Goal: Find specific page/section: Find specific page/section

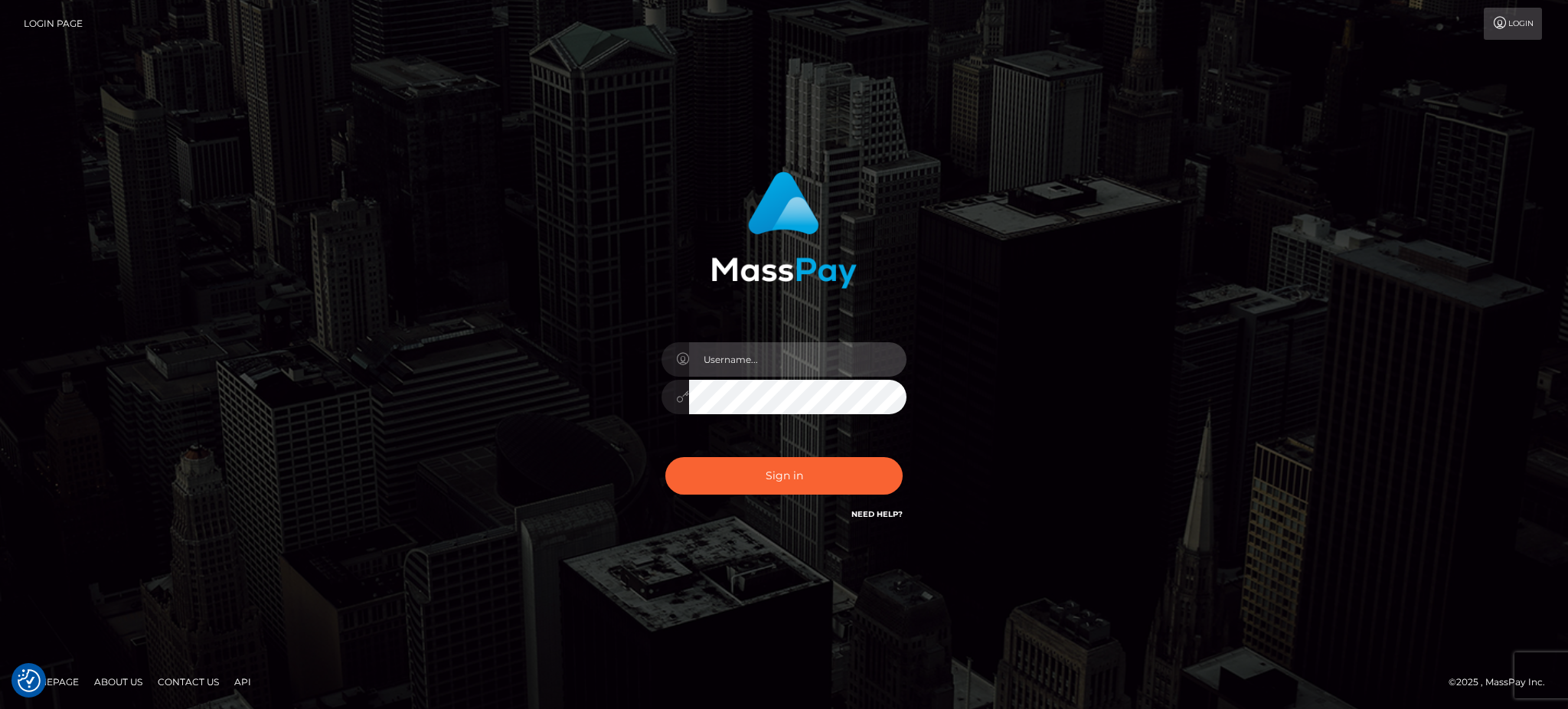
type input "Arjhon.megabonanza"
click at [765, 452] on div "Sign in Need Help?" at bounding box center [784, 481] width 268 height 68
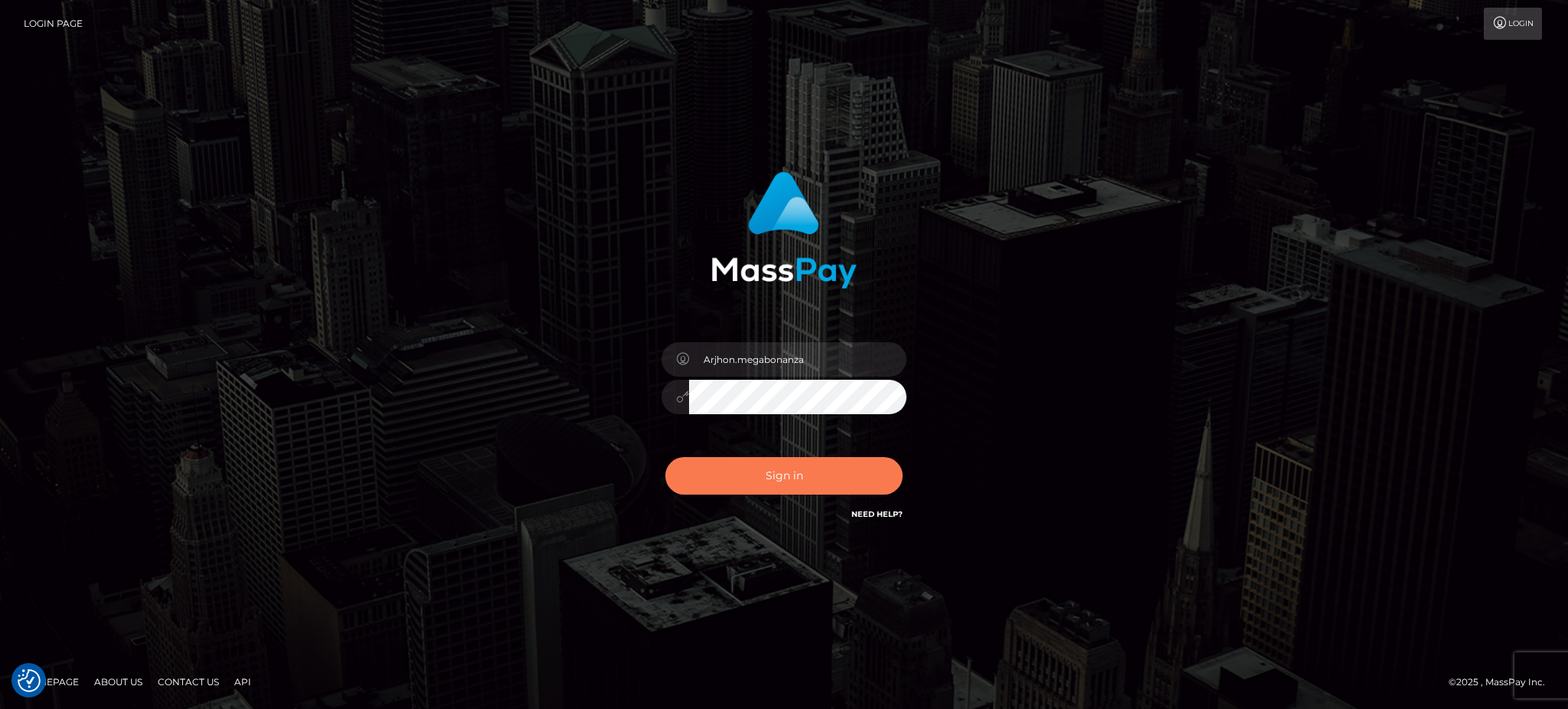
click at [770, 475] on button "Sign in" at bounding box center [784, 476] width 237 height 38
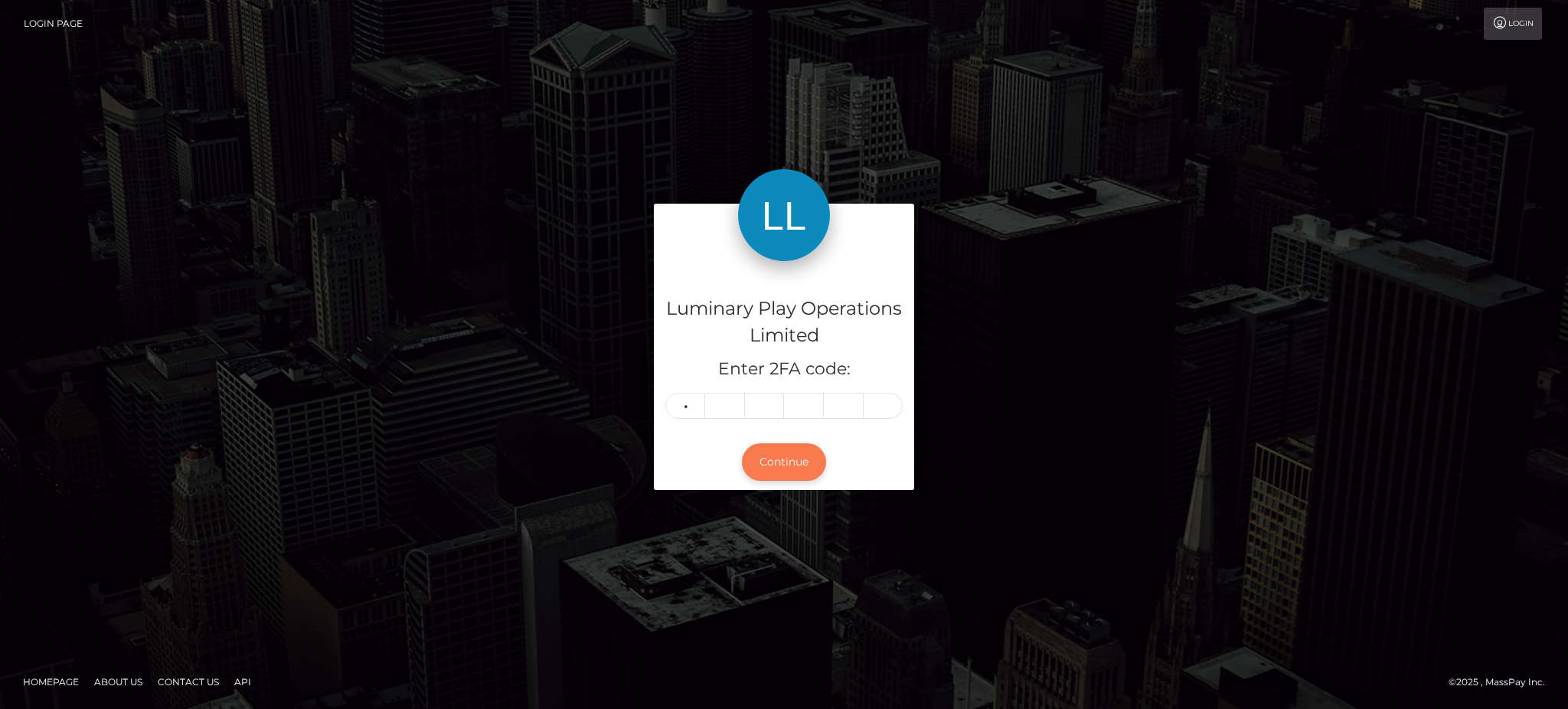
type input "5"
type input "0"
type input "5"
type input "0"
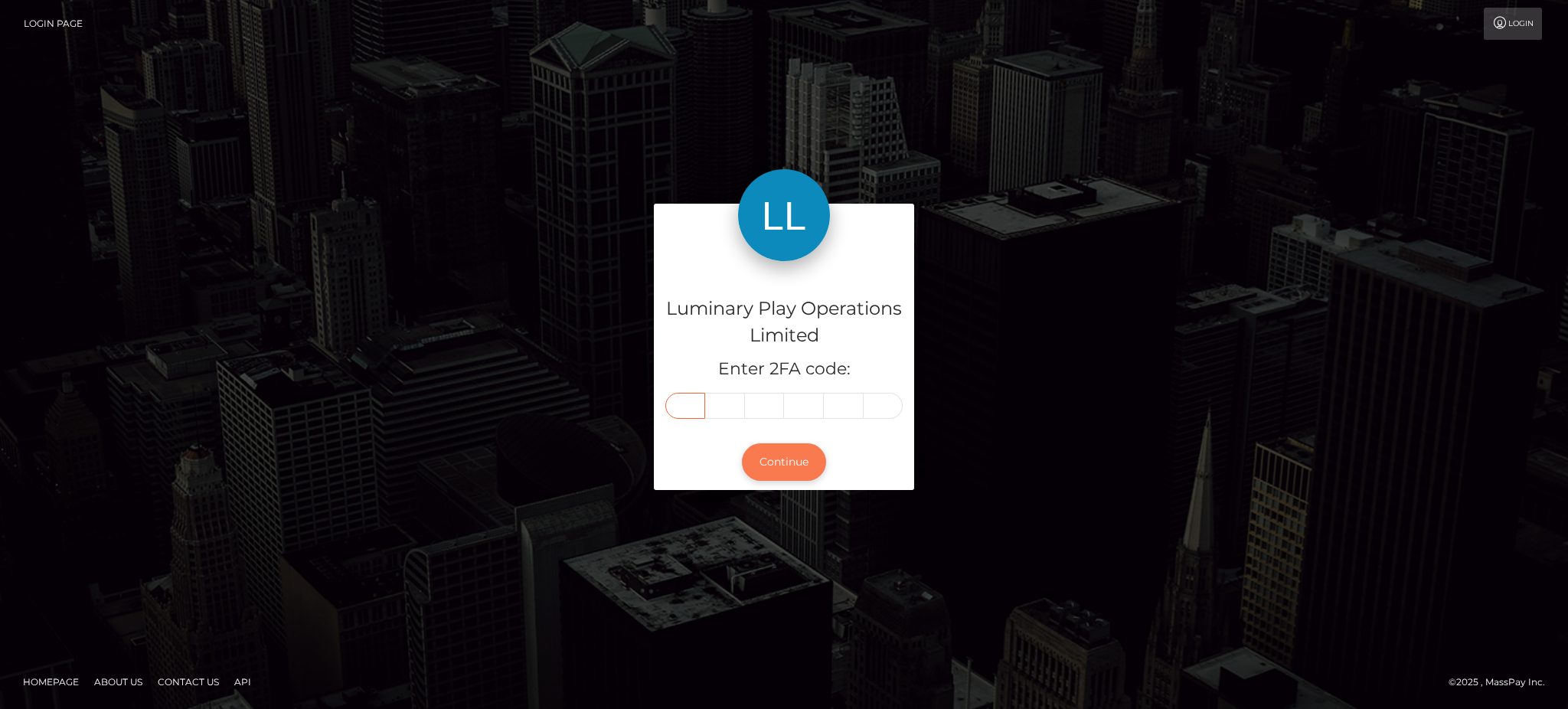
type input "5"
type input "0"
type input "9"
type input "8"
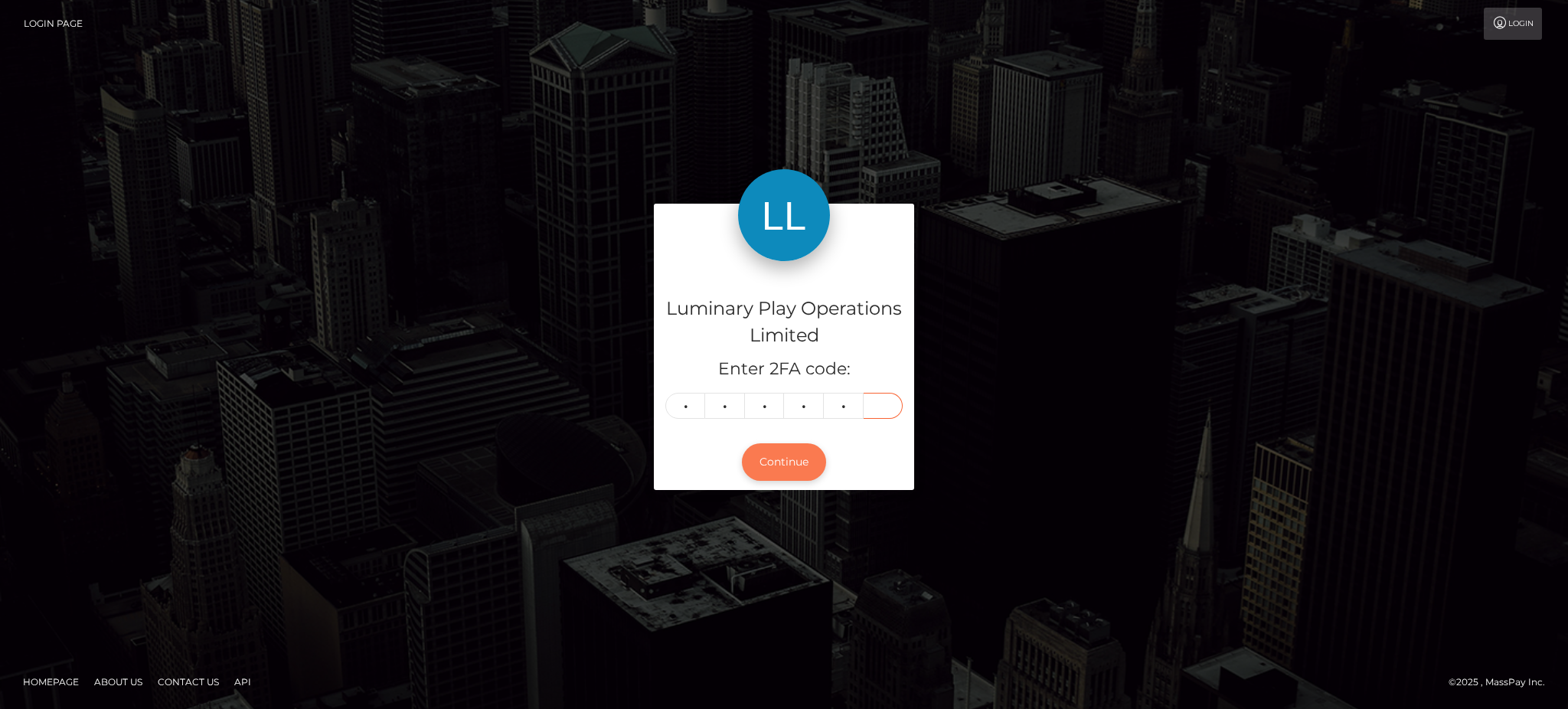
type input "9"
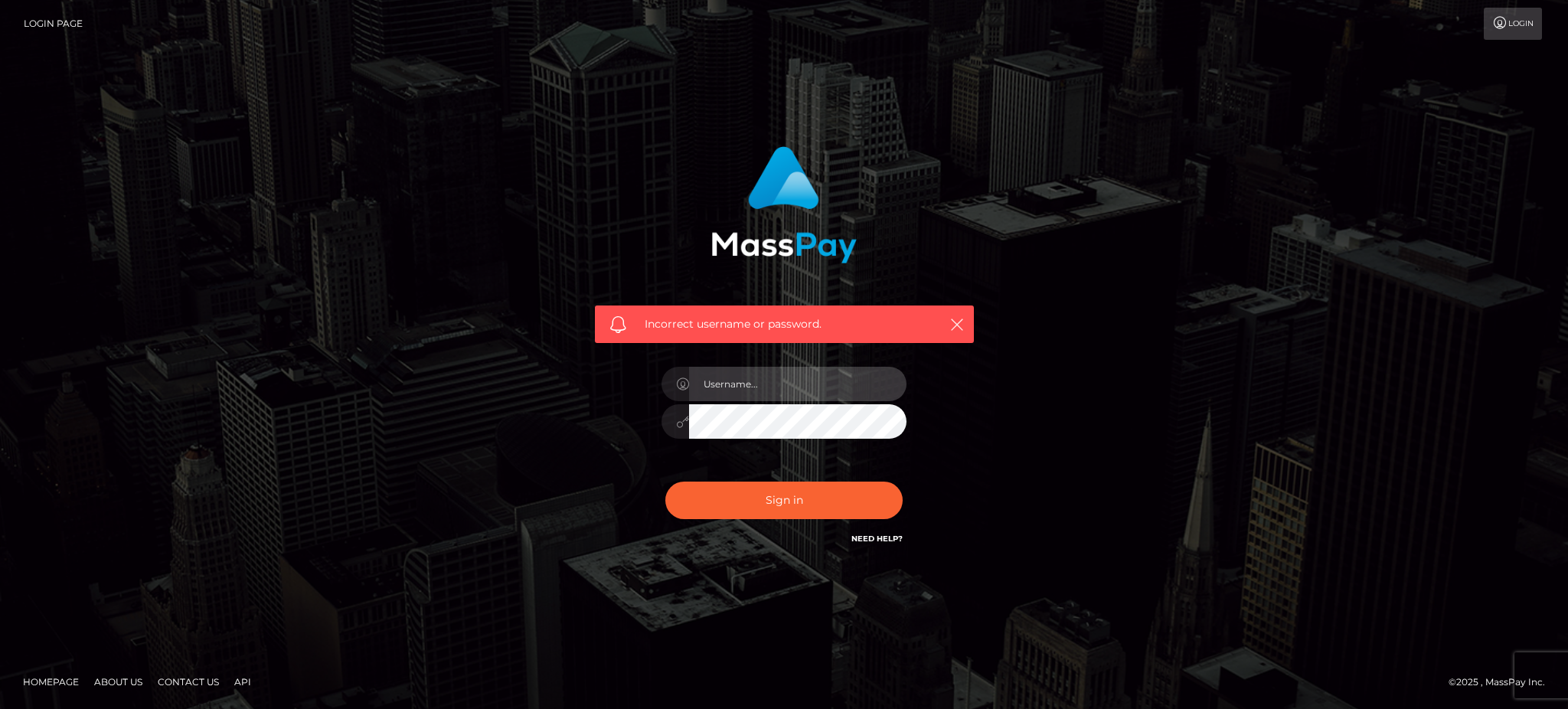
type input "Arjhon.megabonanza"
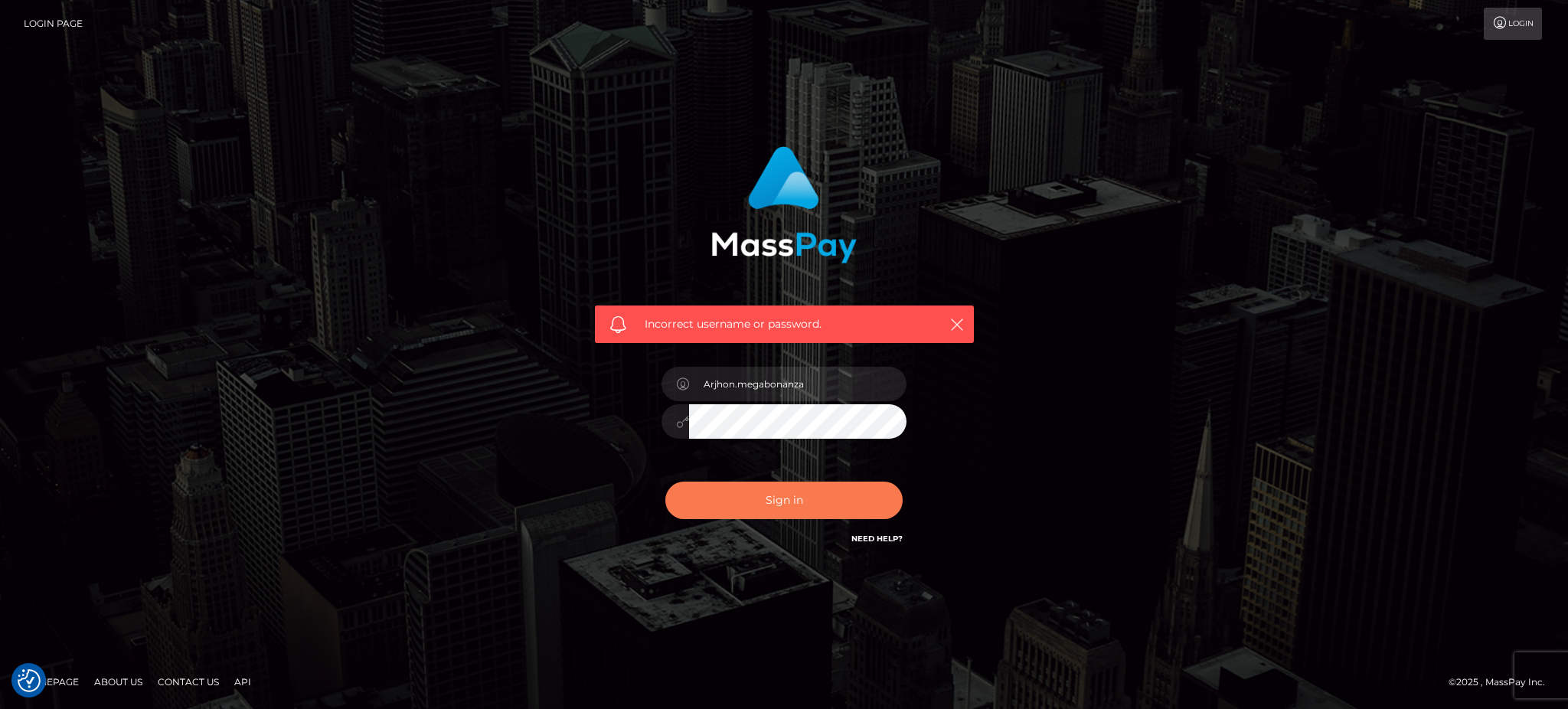
drag, startPoint x: 798, startPoint y: 513, endPoint x: 801, endPoint y: 497, distance: 16.3
click at [798, 511] on button "Sign in" at bounding box center [784, 500] width 237 height 38
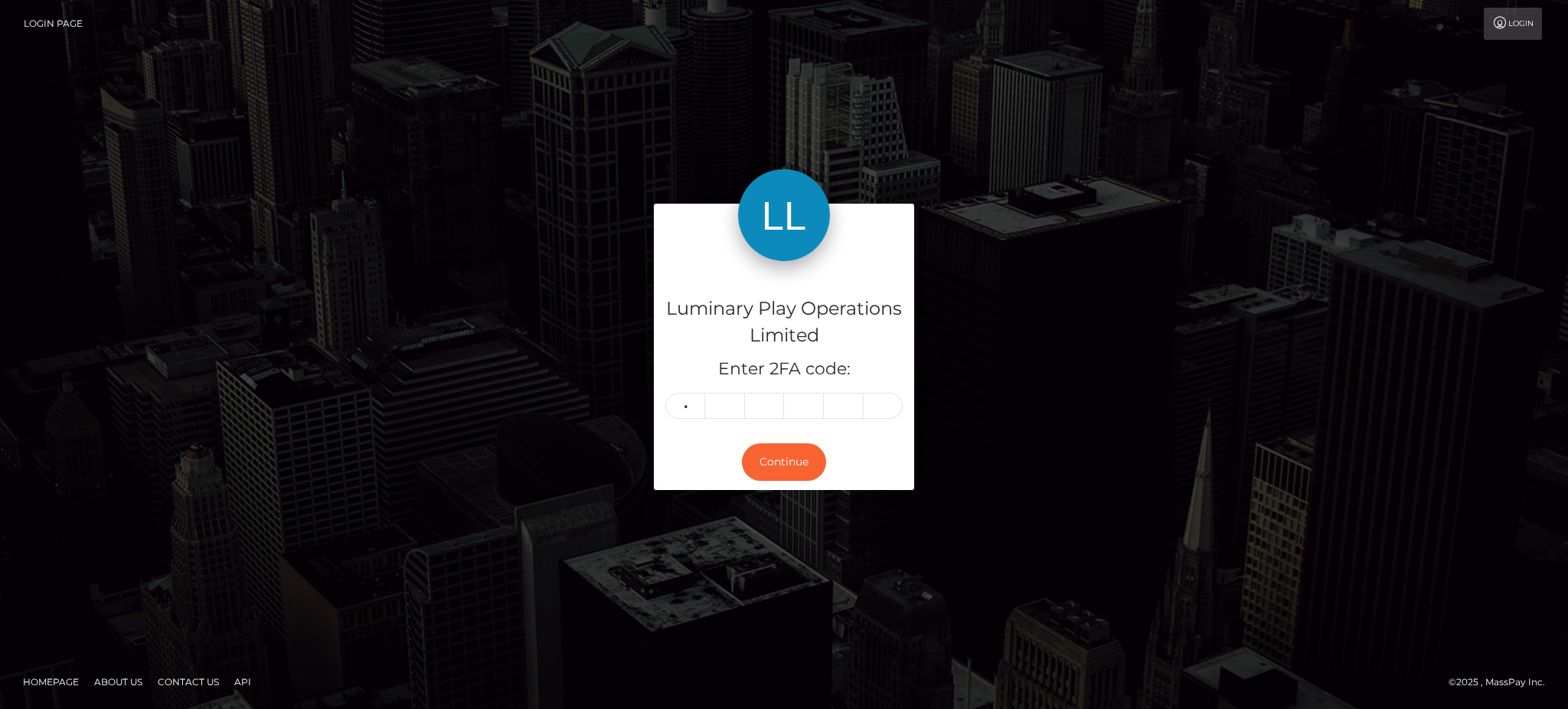
type input "4"
type input "3"
type input "6"
type input "5"
type input "2"
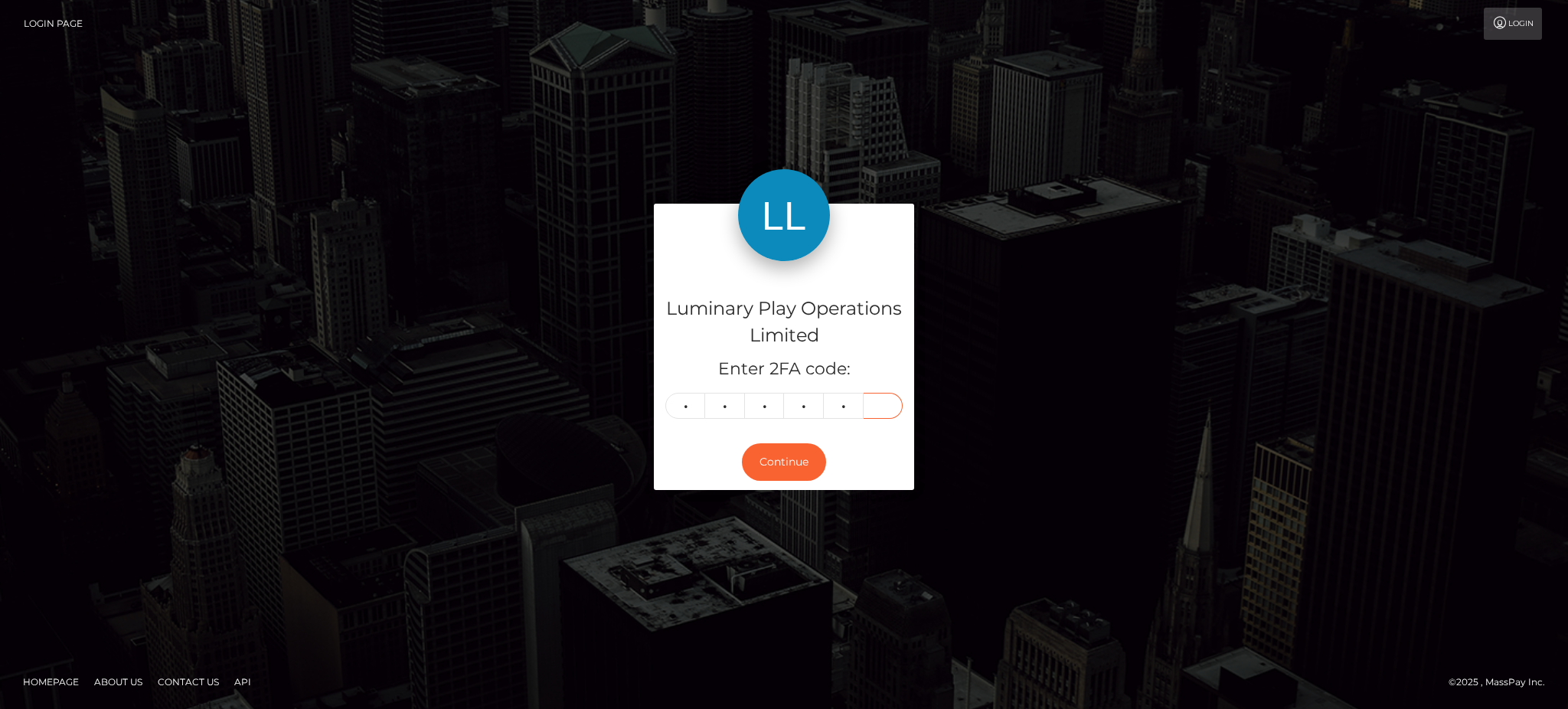
type input "6"
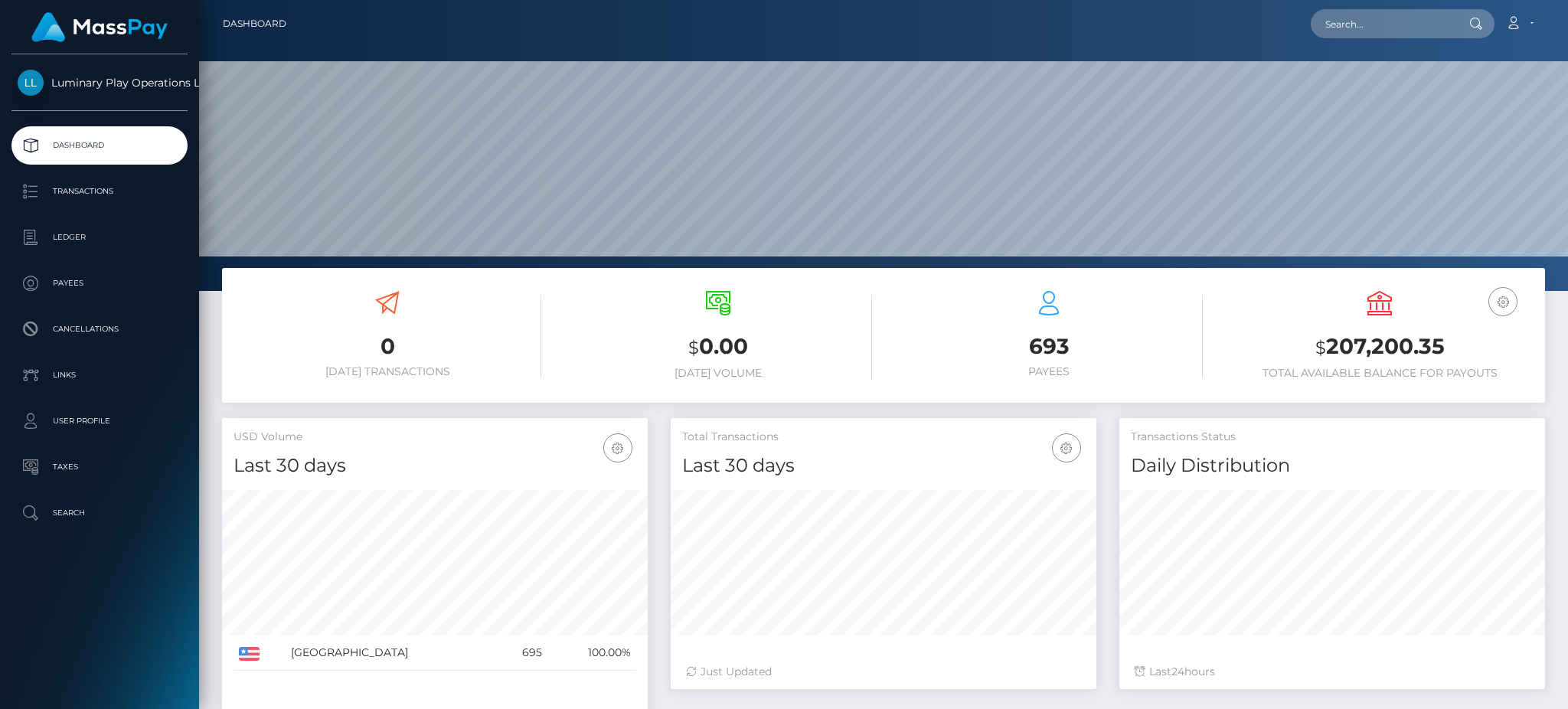
scroll to position [272, 425]
click at [1375, 22] on input "text" at bounding box center [1383, 23] width 144 height 29
paste input "335195"
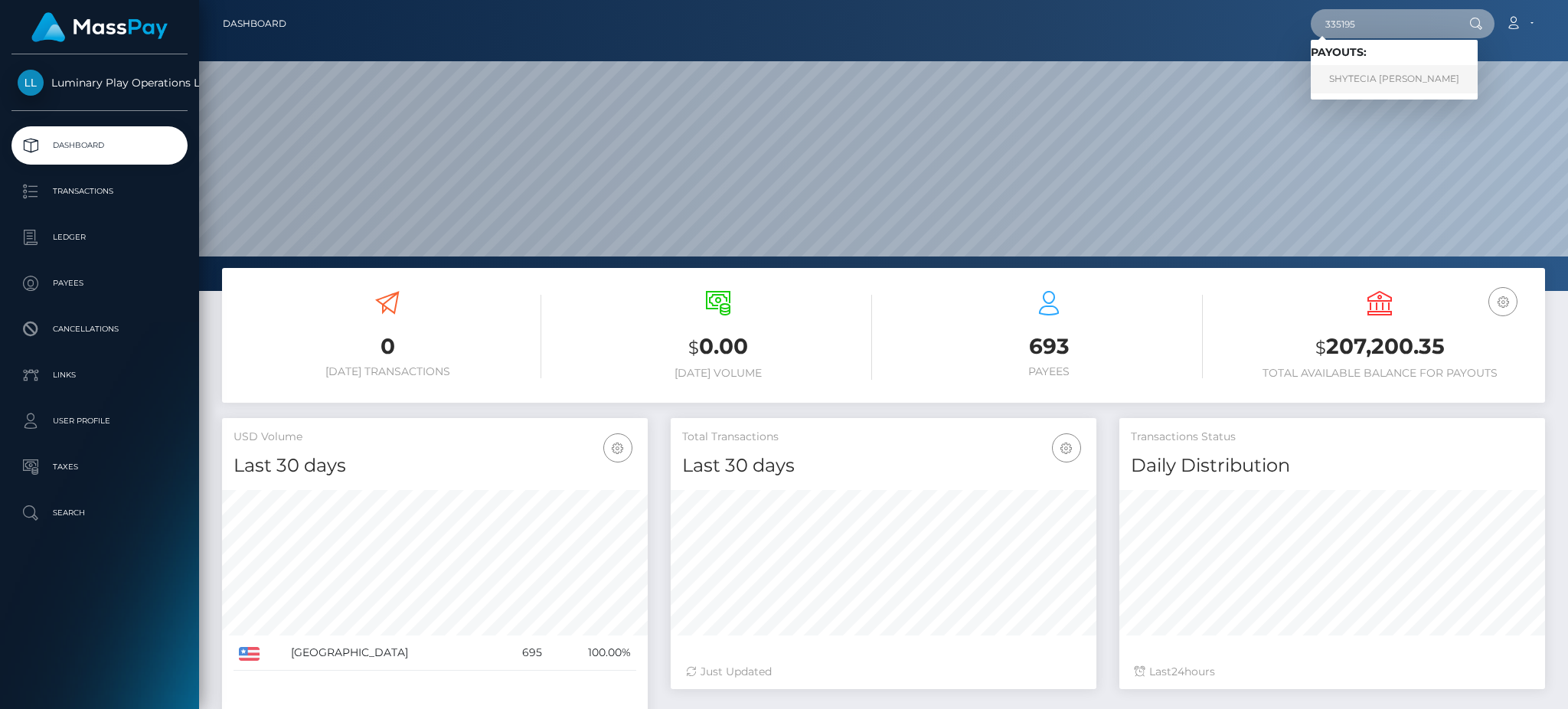
type input "335195"
click at [1387, 72] on link "SHYTECIA NACHEA HILL" at bounding box center [1394, 79] width 167 height 28
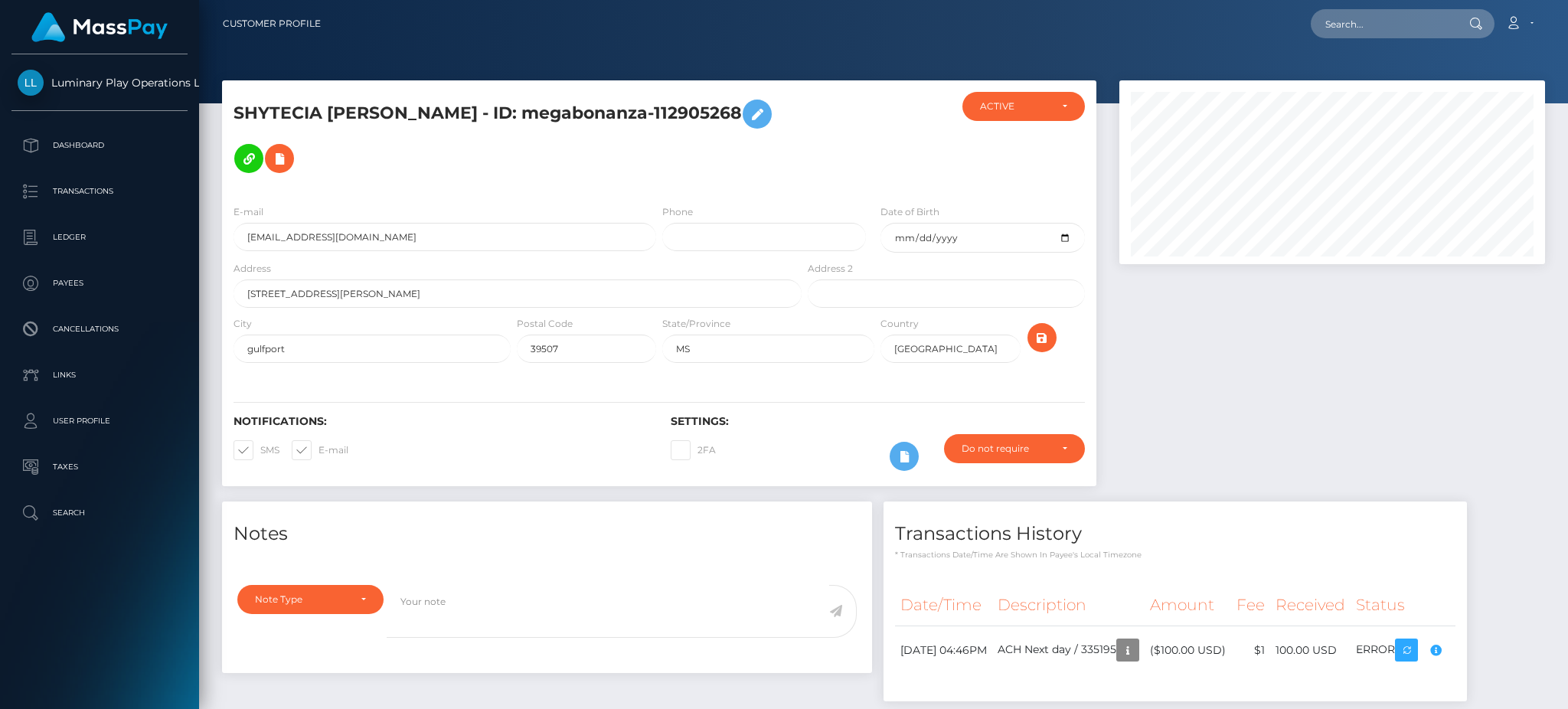
scroll to position [765372, 765283]
click at [1477, 651] on body "Luminary Play Operations Limited Dashboard Transactions Ledger Payees Cancellat…" at bounding box center [784, 354] width 1568 height 709
drag, startPoint x: 1386, startPoint y: 22, endPoint x: 1325, endPoint y: 39, distance: 63.3
click at [1325, 39] on nav "Customer Profile Loading... Loading... Account" at bounding box center [883, 23] width 1369 height 47
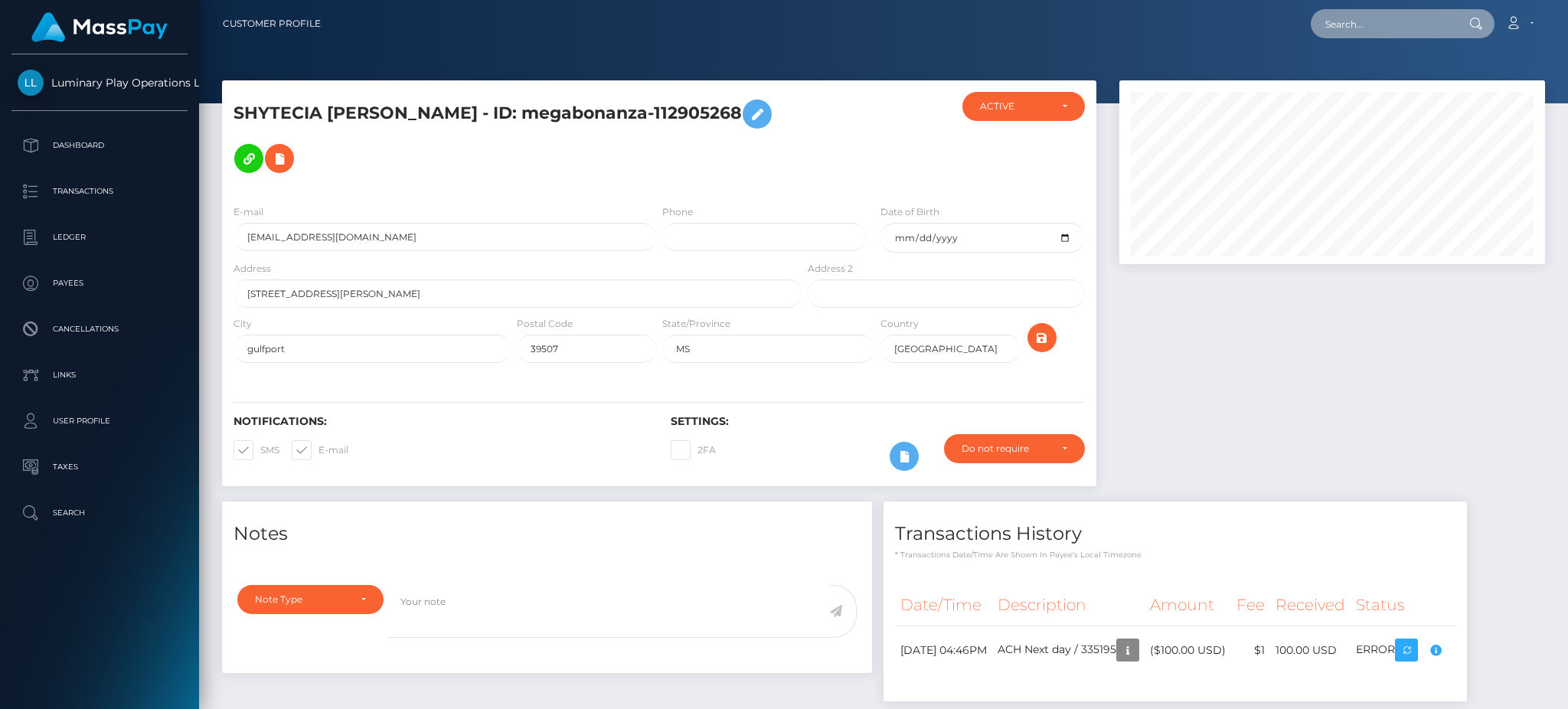
paste input "334927"
type input "334927"
click at [1372, 72] on link "ARTURO ALMANZA" at bounding box center [1372, 79] width 122 height 28
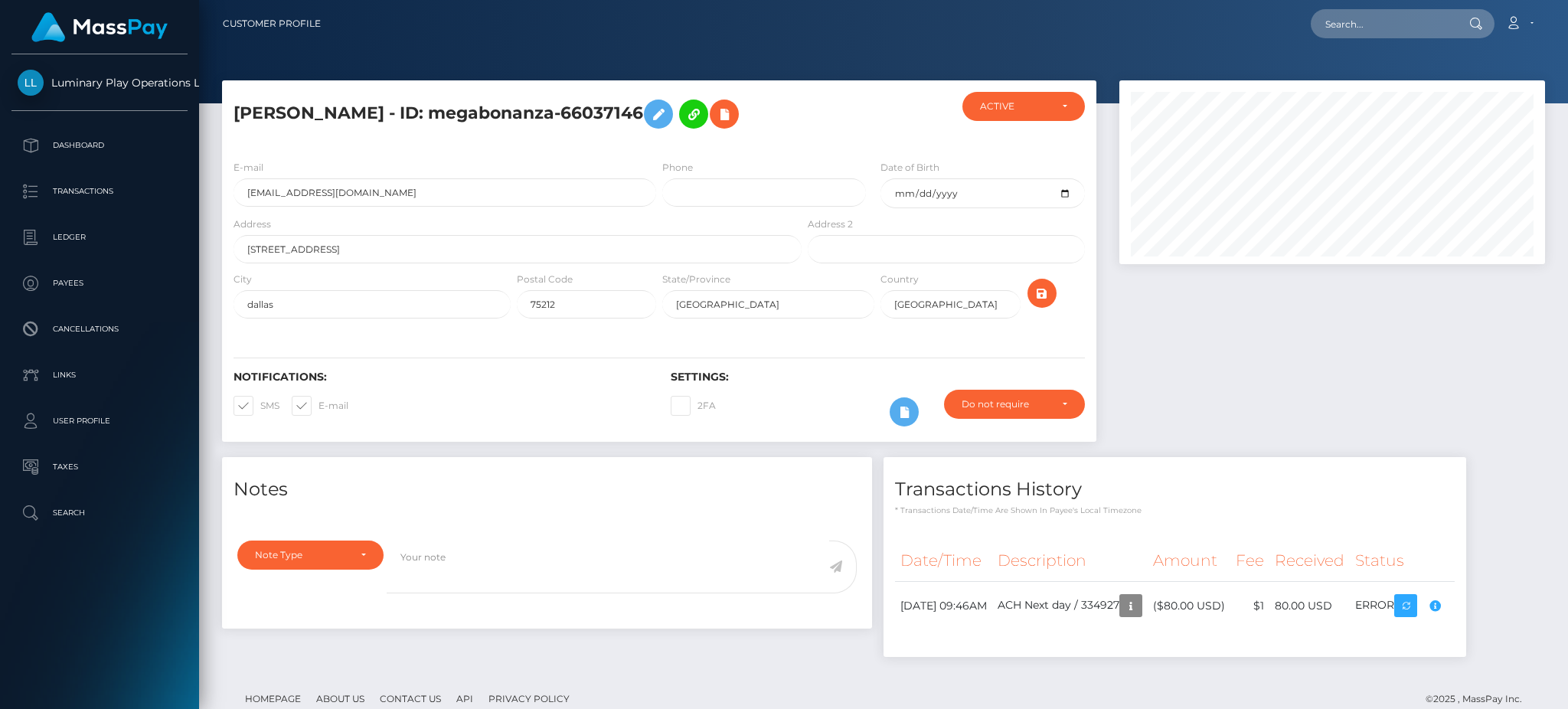
scroll to position [183, 425]
click at [1479, 606] on body "Luminary Play Operations Limited Dashboard Transactions Ledger Payees Cancellat…" at bounding box center [784, 354] width 1568 height 709
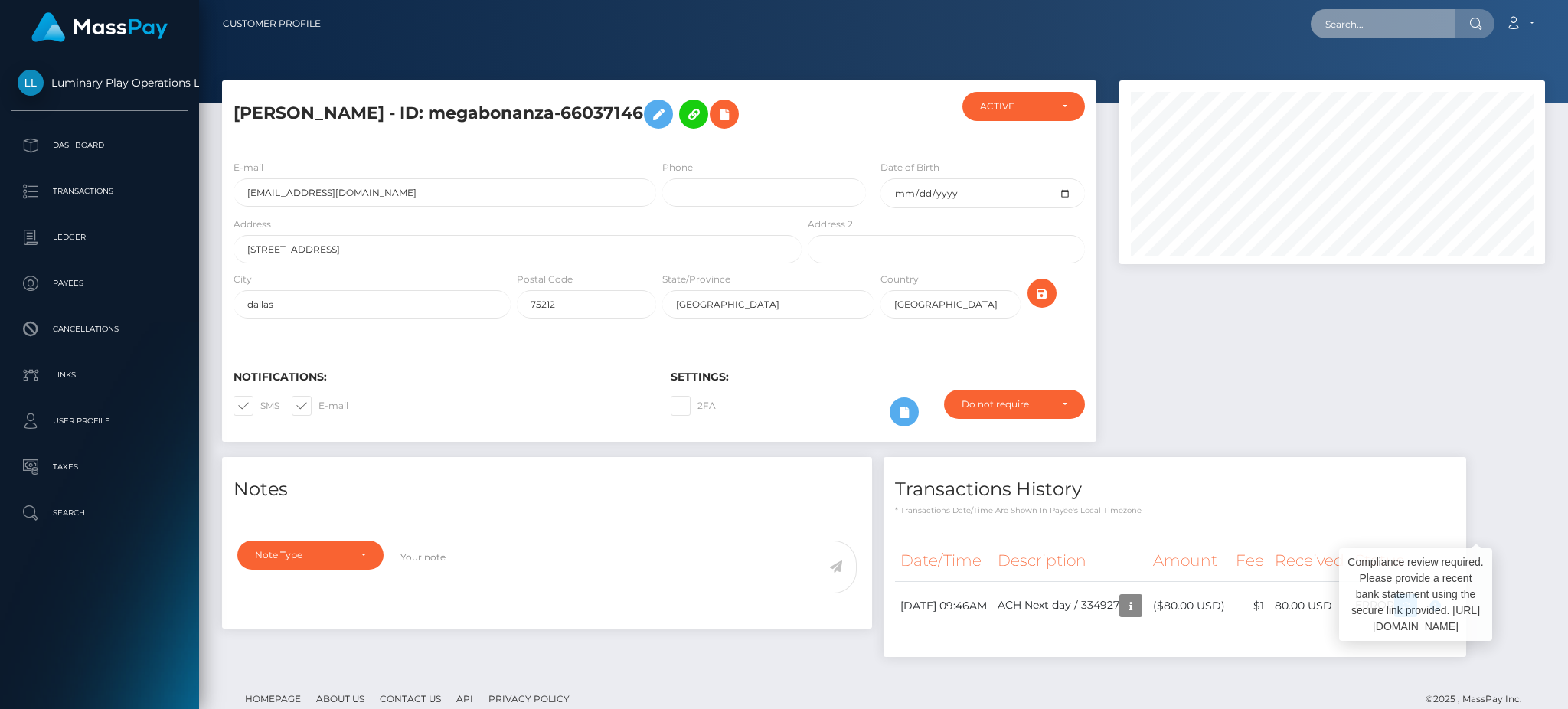
click at [1403, 32] on input "text" at bounding box center [1383, 23] width 144 height 29
paste input "333415"
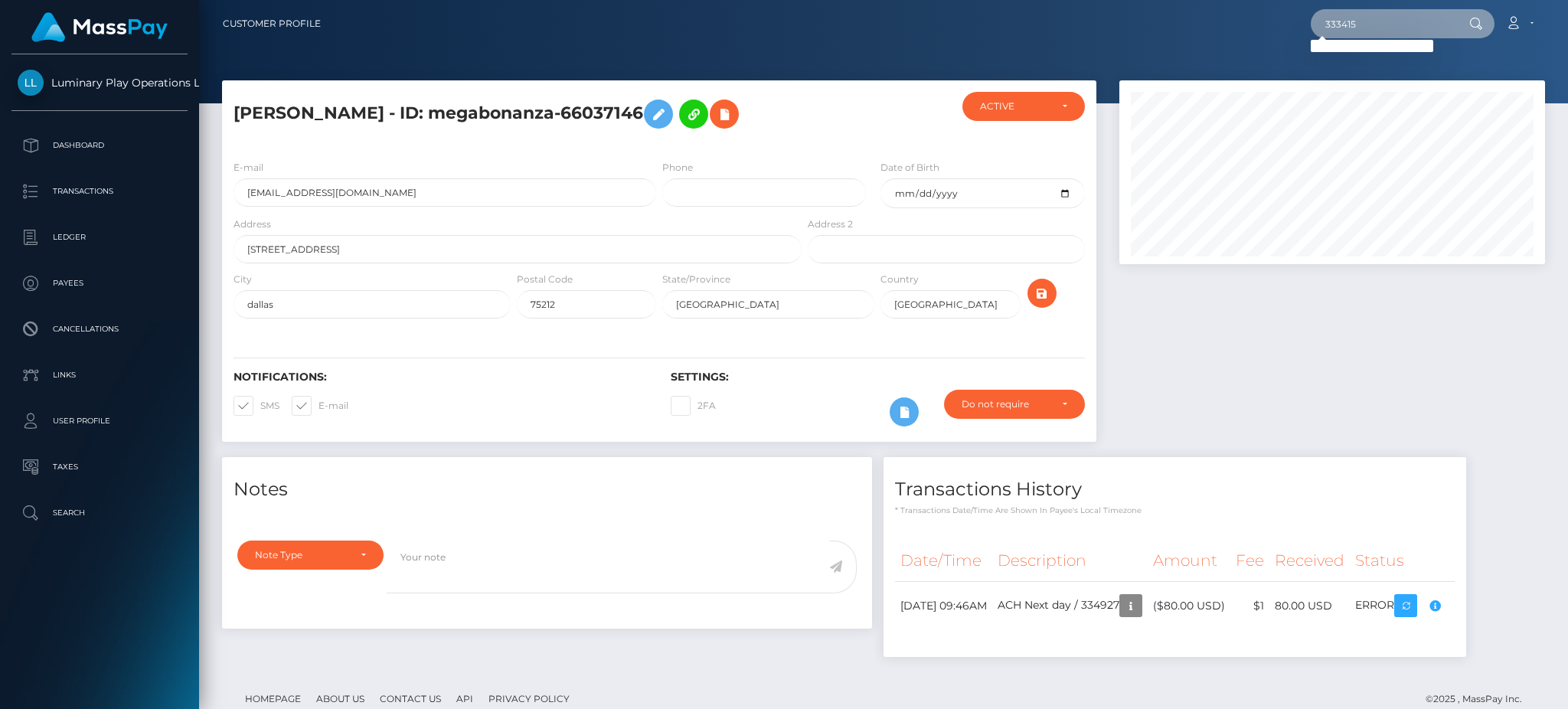
drag, startPoint x: 1301, startPoint y: 35, endPoint x: 1254, endPoint y: 35, distance: 47.0
click at [1256, 35] on div "333415 Loading... Loading... Account Edit Profile Logout" at bounding box center [939, 24] width 1211 height 32
paste input "2840"
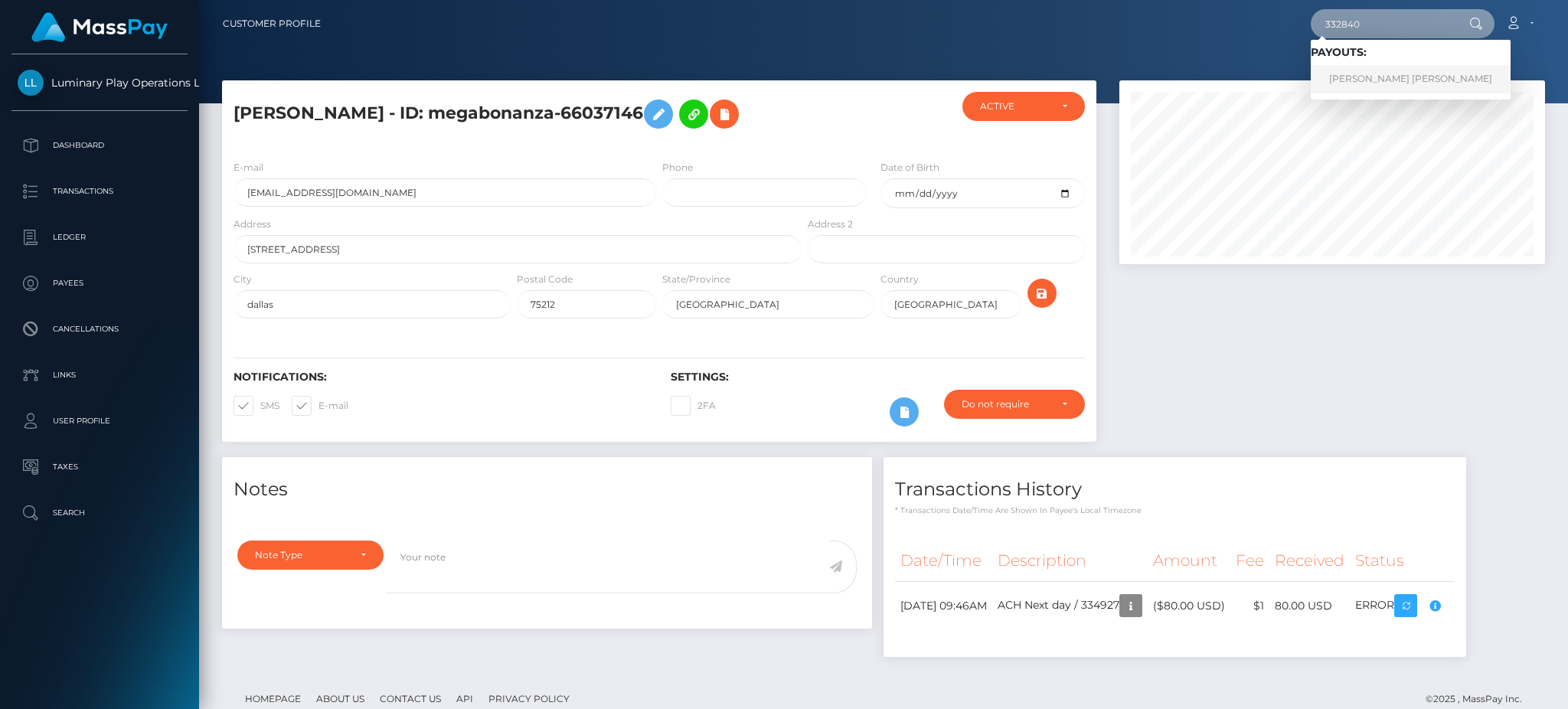
type input "332840"
click at [1389, 86] on link "NICHOLE CRYSTAL GABRIEL" at bounding box center [1411, 79] width 200 height 28
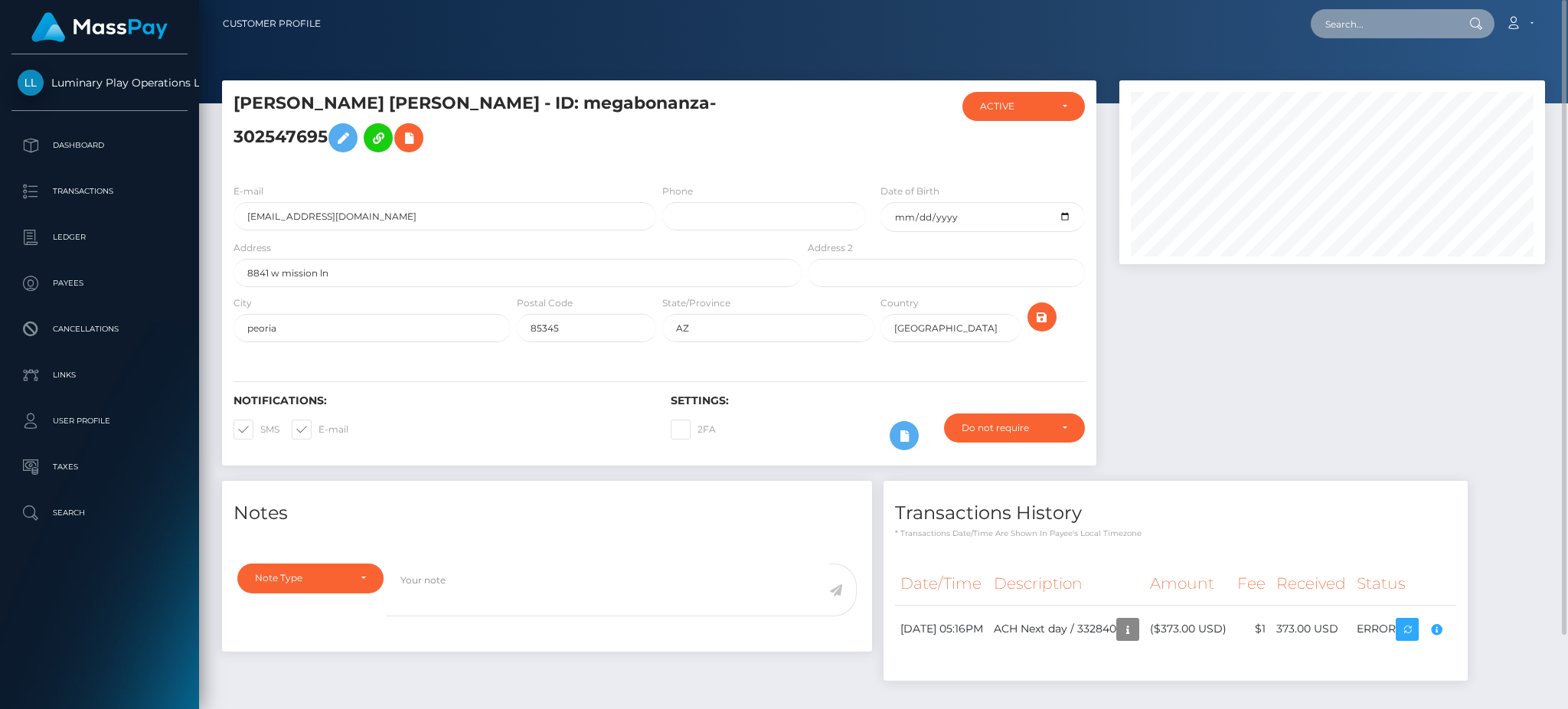
click at [1364, 22] on input "text" at bounding box center [1383, 23] width 144 height 29
click at [1353, 19] on input "text" at bounding box center [1383, 23] width 144 height 29
paste input "332574"
paste input "0103"
drag, startPoint x: 1369, startPoint y: 26, endPoint x: 1270, endPoint y: 26, distance: 99.0
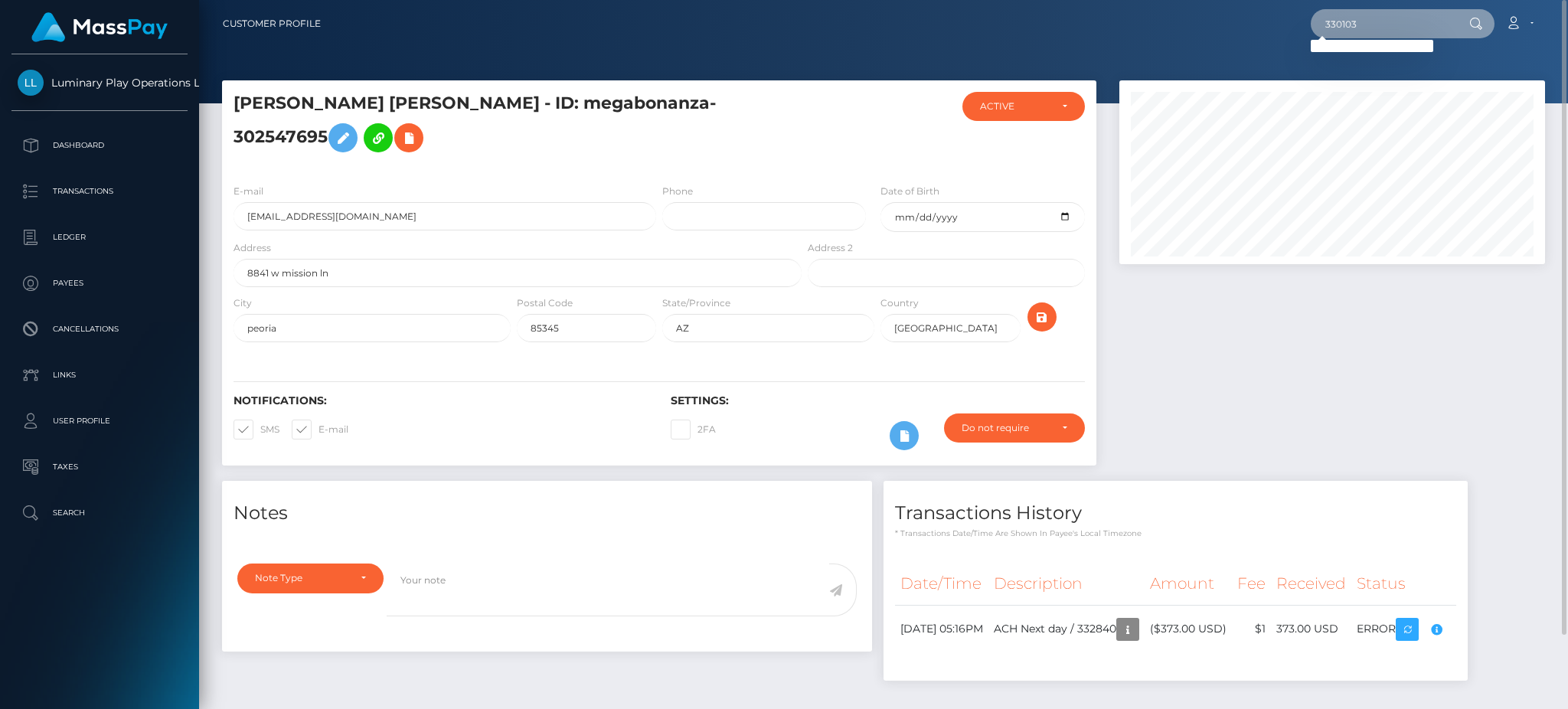
click at [1272, 26] on div "330103 Loading... Loading... Account Edit Profile Logout" at bounding box center [939, 24] width 1211 height 32
click at [1375, 25] on input "330103" at bounding box center [1383, 23] width 144 height 29
drag, startPoint x: 1375, startPoint y: 25, endPoint x: 1285, endPoint y: 30, distance: 90.1
click at [1291, 26] on div "330103 Loading... Loading... Account Edit Profile Logout" at bounding box center [939, 24] width 1211 height 32
paste input "20150"
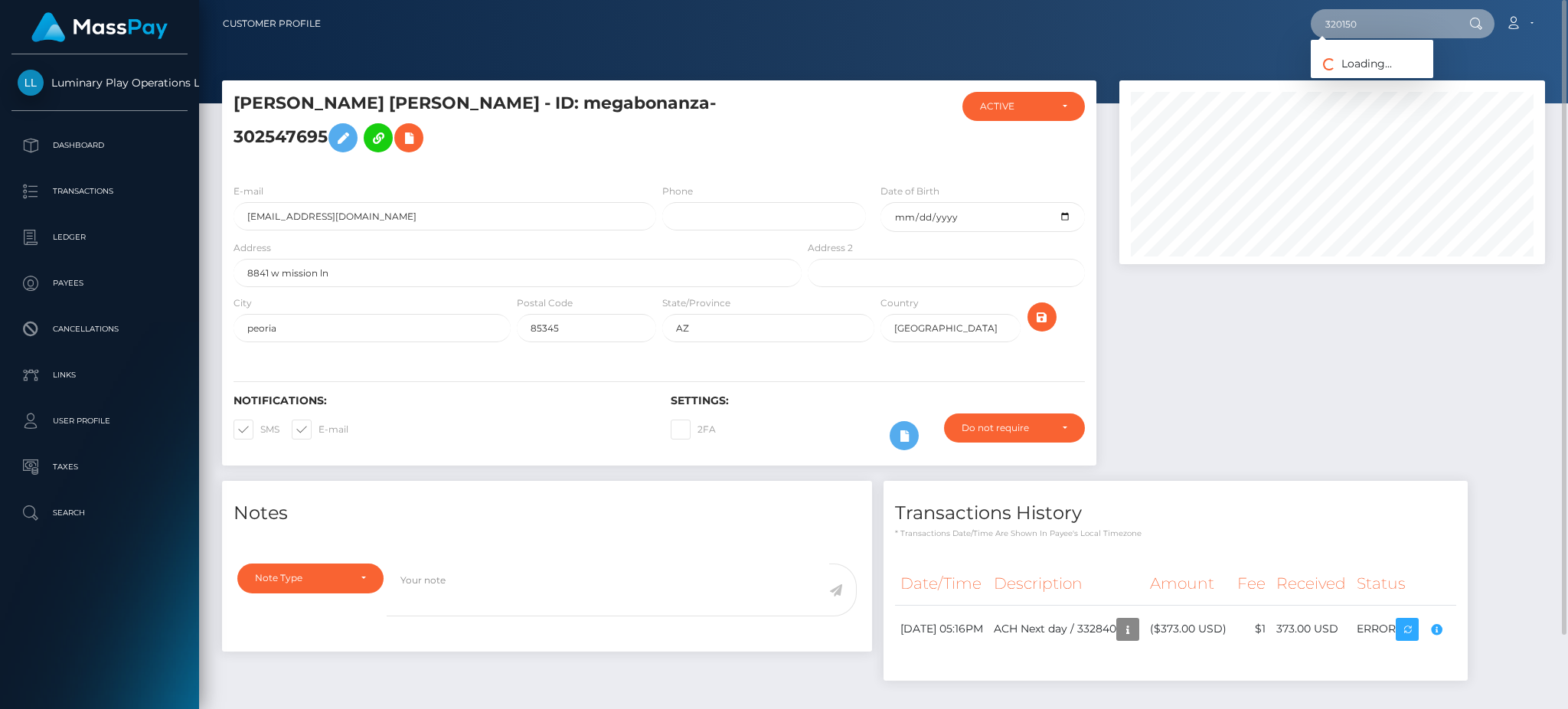
type input "320150"
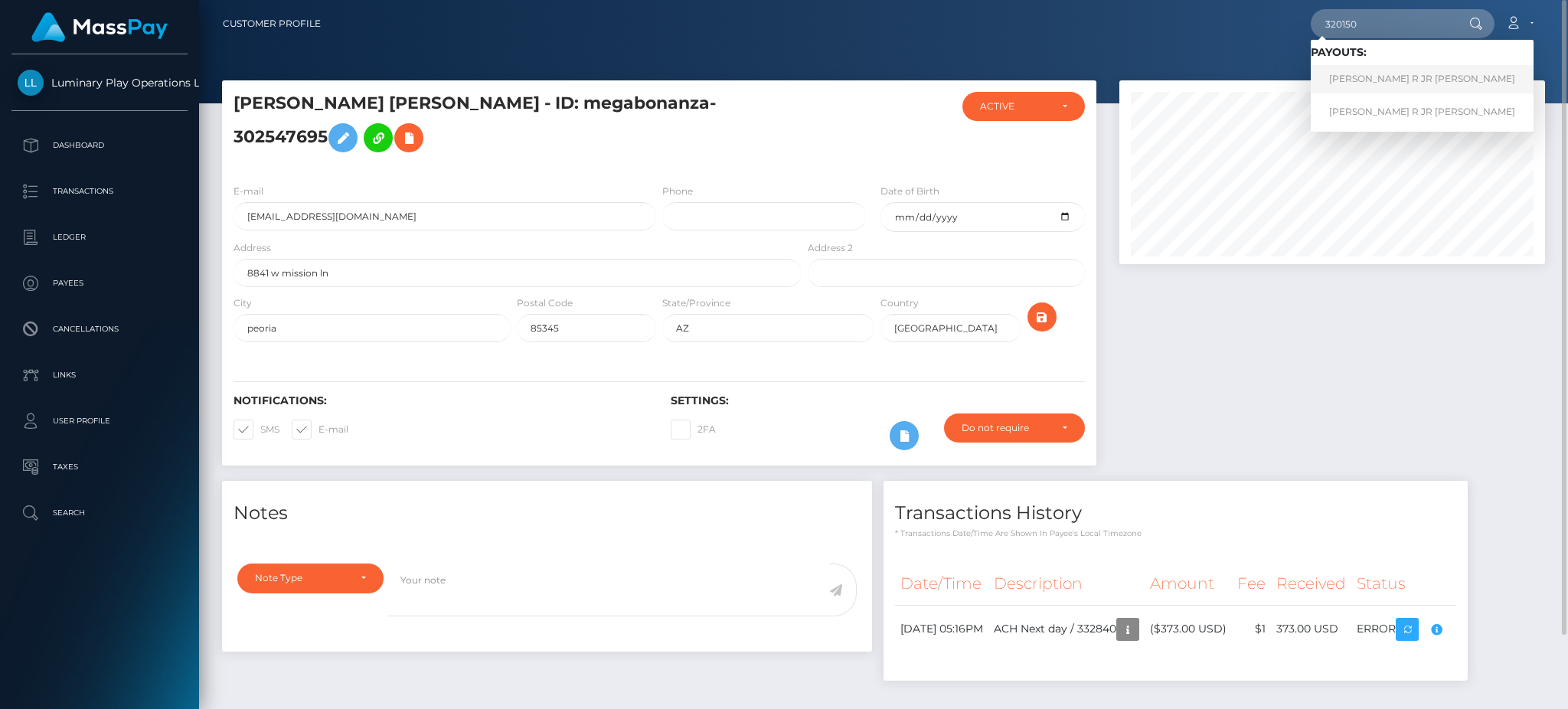
click at [1392, 84] on link "GEORGE R JR CARR" at bounding box center [1422, 79] width 223 height 28
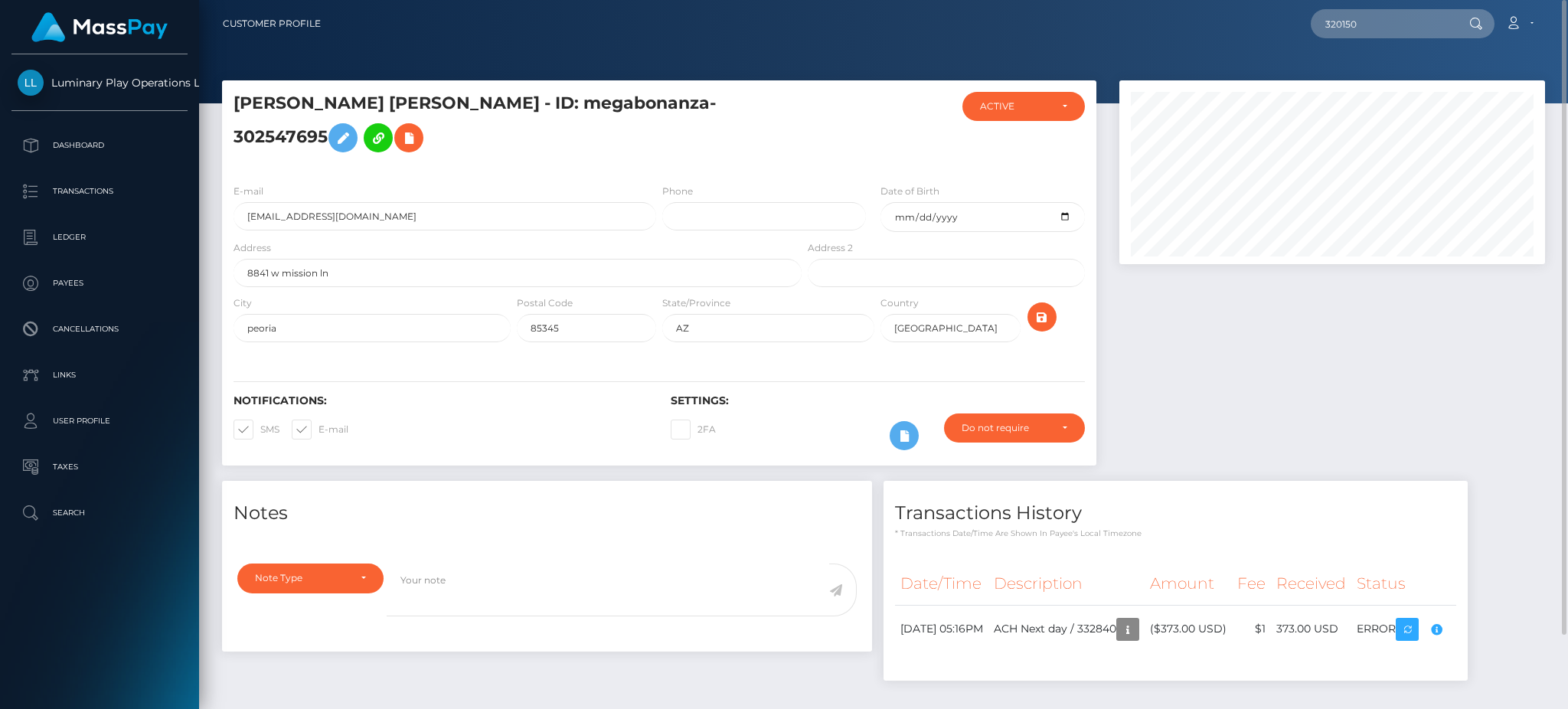
scroll to position [84, 0]
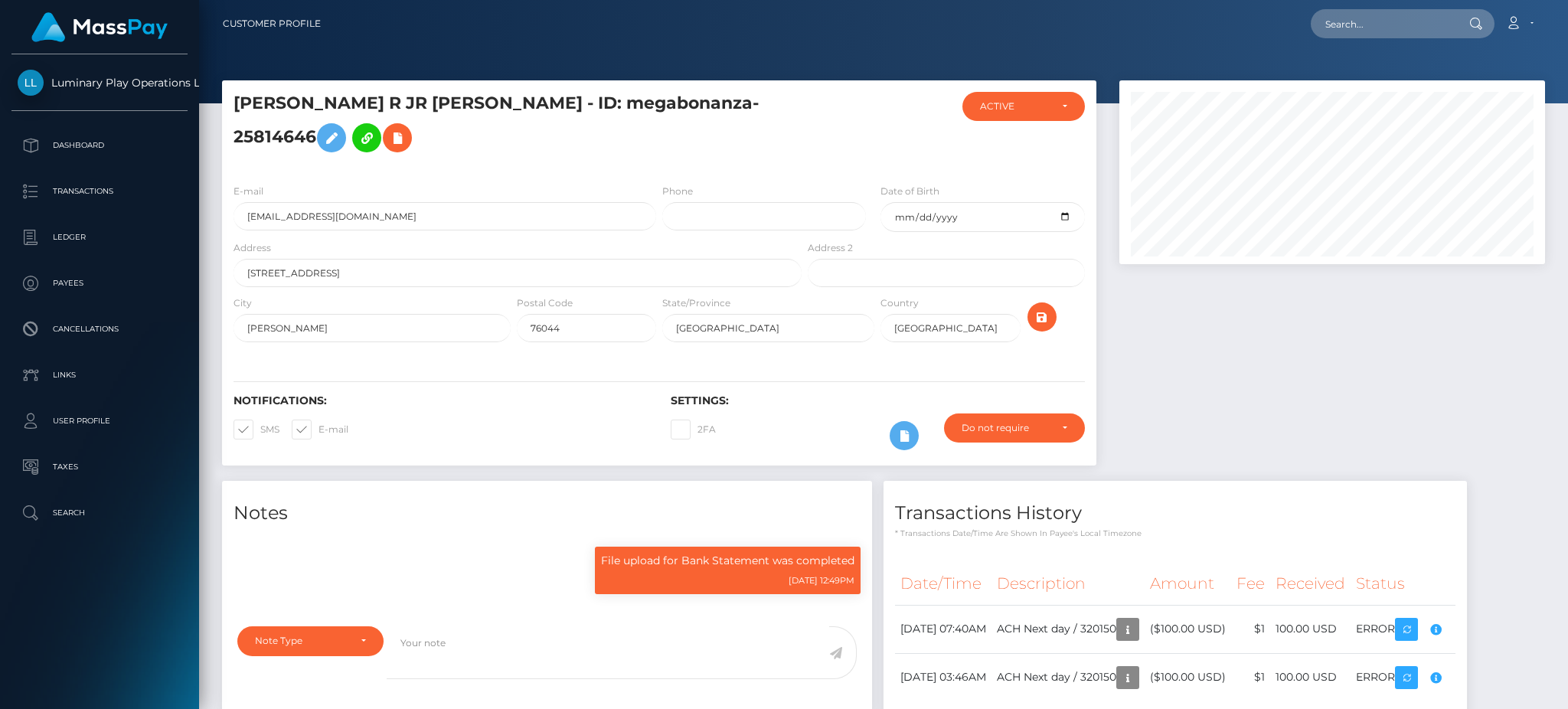
scroll to position [87, 0]
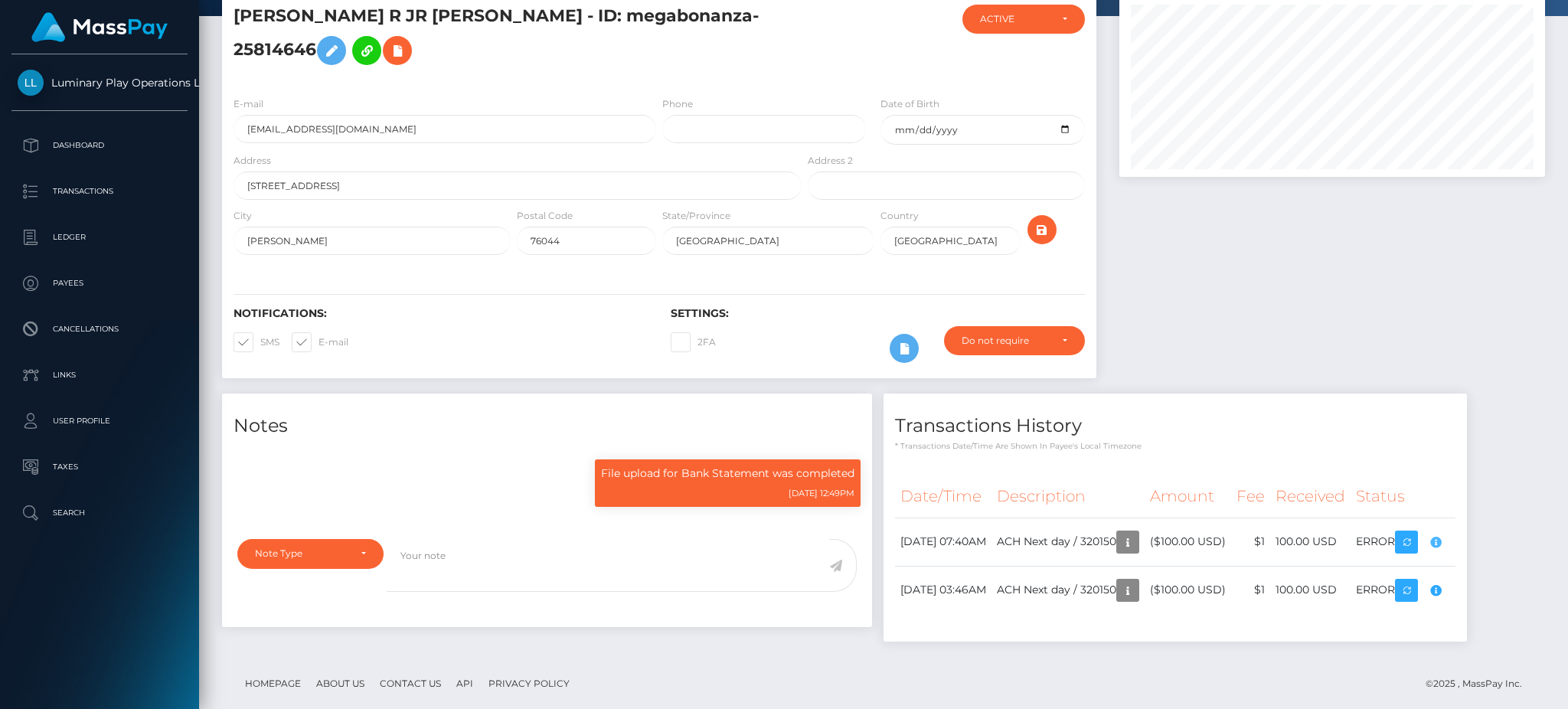
click at [1481, 514] on body "Luminary Play Operations Limited Dashboard Transactions Ledger Payees Cancellat…" at bounding box center [784, 354] width 1568 height 709
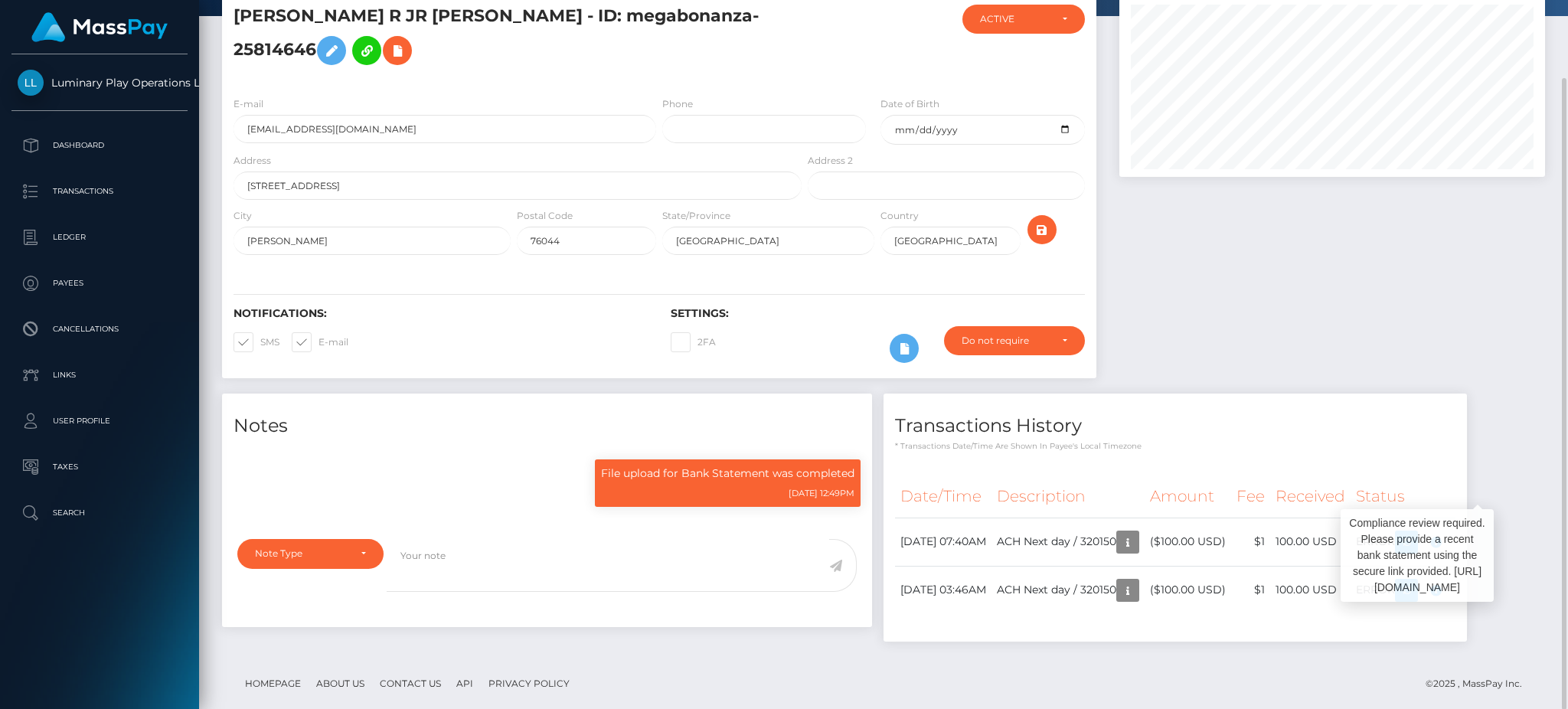
click at [1467, 435] on div "Transactions History * Transactions date/time are shown in payee's local timezo…" at bounding box center [1175, 517] width 584 height 248
click at [1483, 571] on div "Compliance review required. Please provide a recent bank statement using the se…" at bounding box center [1417, 555] width 153 height 93
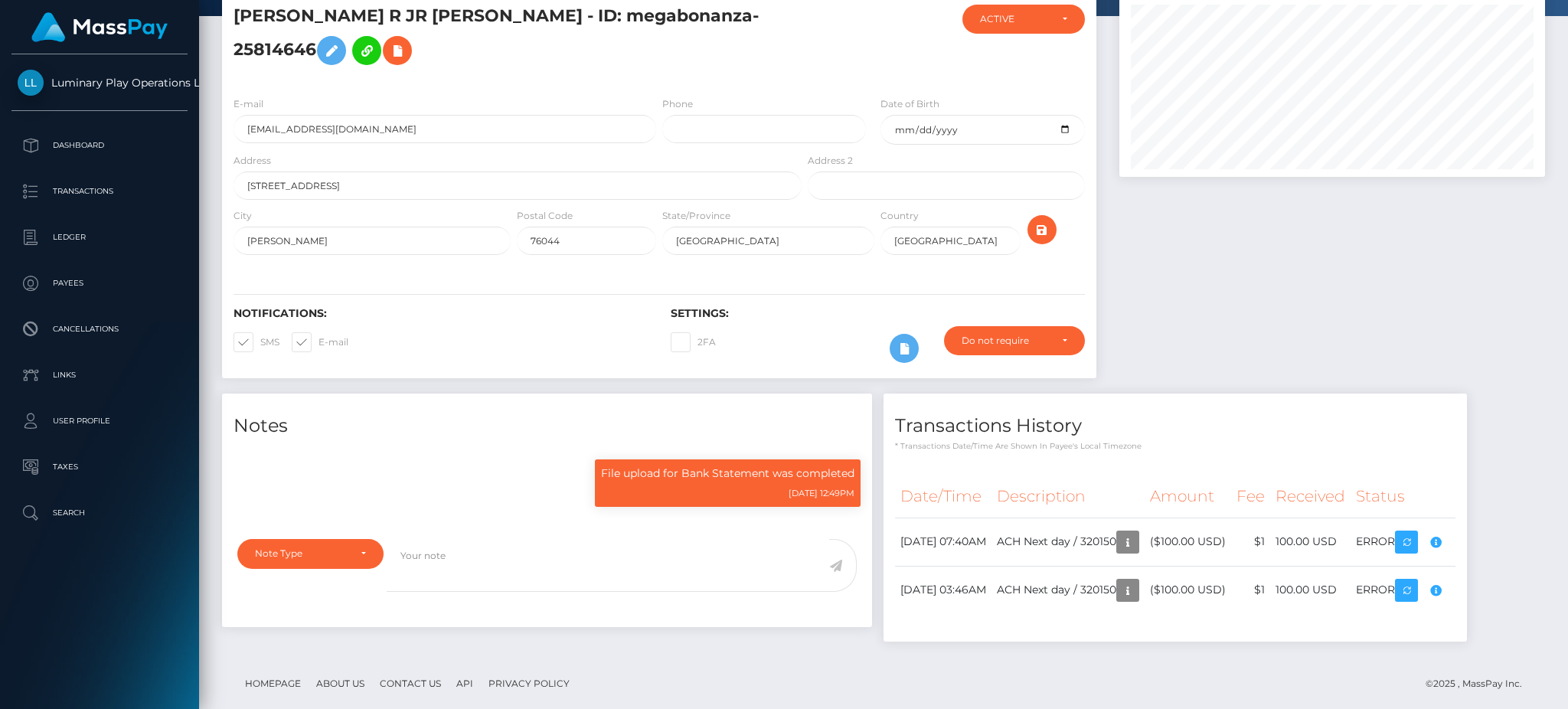
click at [1483, 563] on div "Compliance review required. Please provide a recent bank statement using the se…" at bounding box center [1417, 555] width 153 height 93
